Goal: Transaction & Acquisition: Purchase product/service

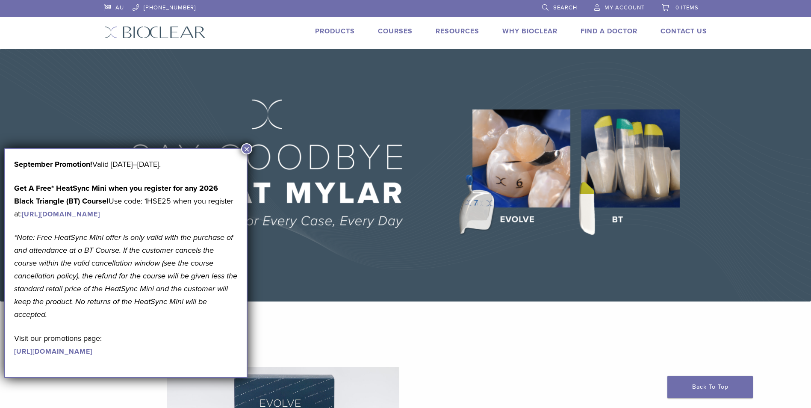
click at [249, 150] on button "×" at bounding box center [246, 148] width 11 height 11
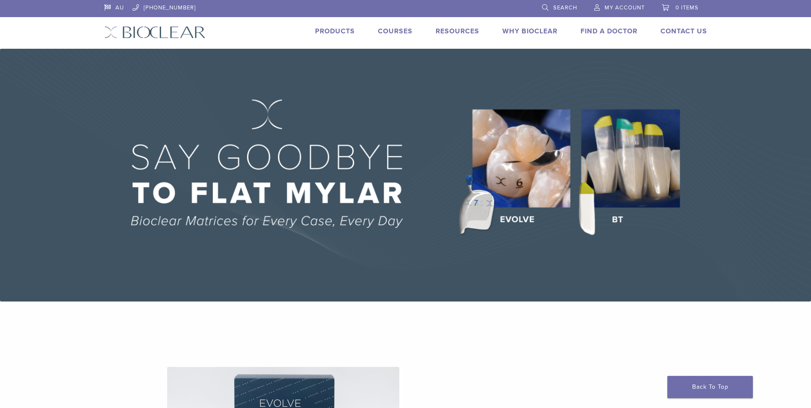
click at [327, 29] on link "Products" at bounding box center [335, 31] width 40 height 9
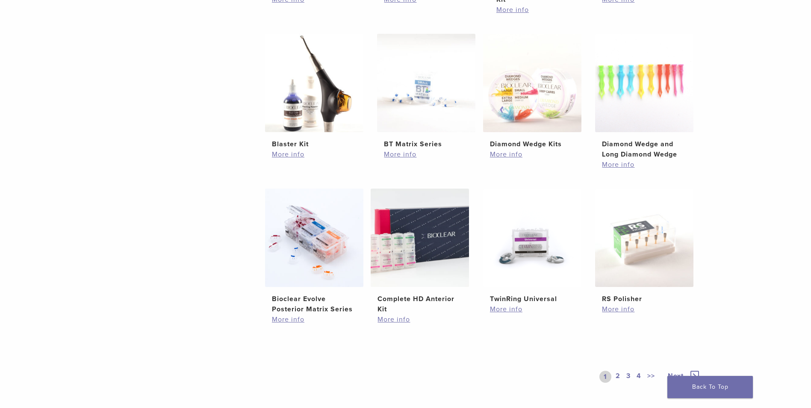
scroll to position [513, 0]
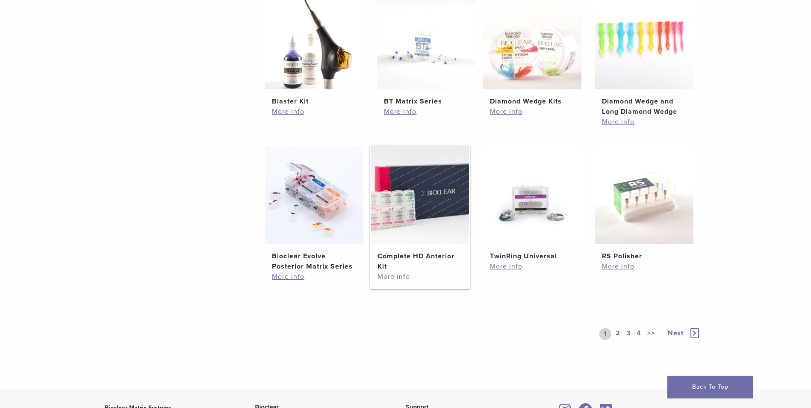
click at [397, 274] on link "More info" at bounding box center [419, 276] width 85 height 10
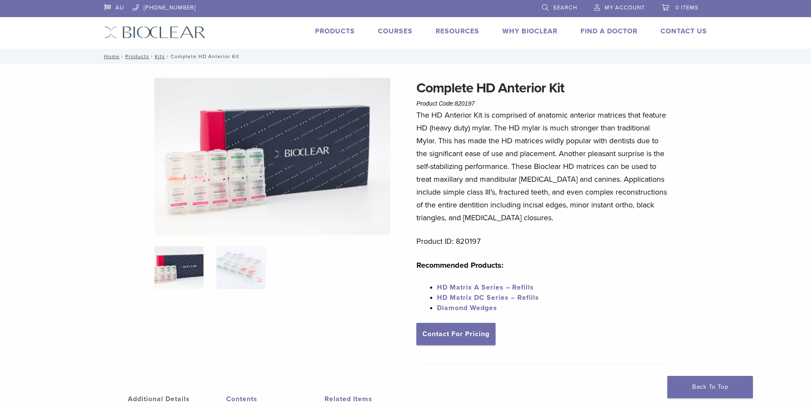
click at [495, 286] on link "HD Matrix A Series – Refills" at bounding box center [485, 287] width 97 height 9
